Goal: Task Accomplishment & Management: Manage account settings

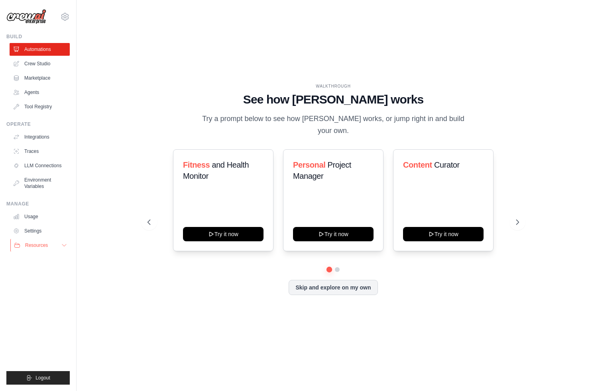
click at [47, 246] on span "Resources" at bounding box center [36, 245] width 23 height 6
click at [68, 14] on icon at bounding box center [65, 17] width 10 height 10
click at [47, 64] on link "Crew Studio" at bounding box center [40, 63] width 60 height 13
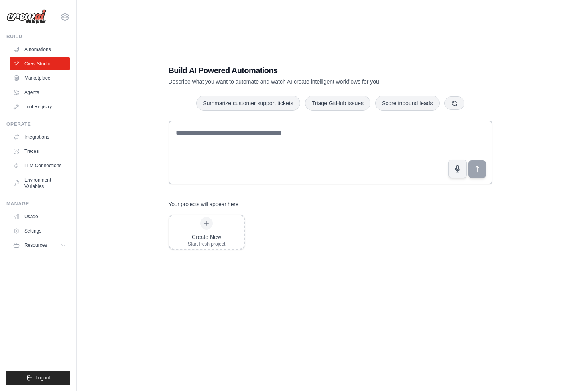
click at [63, 16] on icon at bounding box center [64, 16] width 7 height 7
click at [51, 55] on link "Settings" at bounding box center [65, 54] width 70 height 14
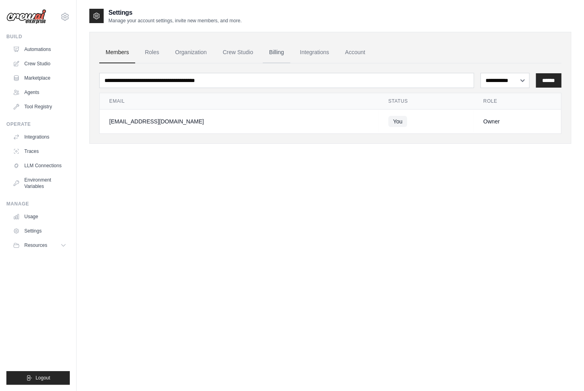
click at [289, 50] on link "Billing" at bounding box center [275, 53] width 27 height 22
